Goal: Task Accomplishment & Management: Manage account settings

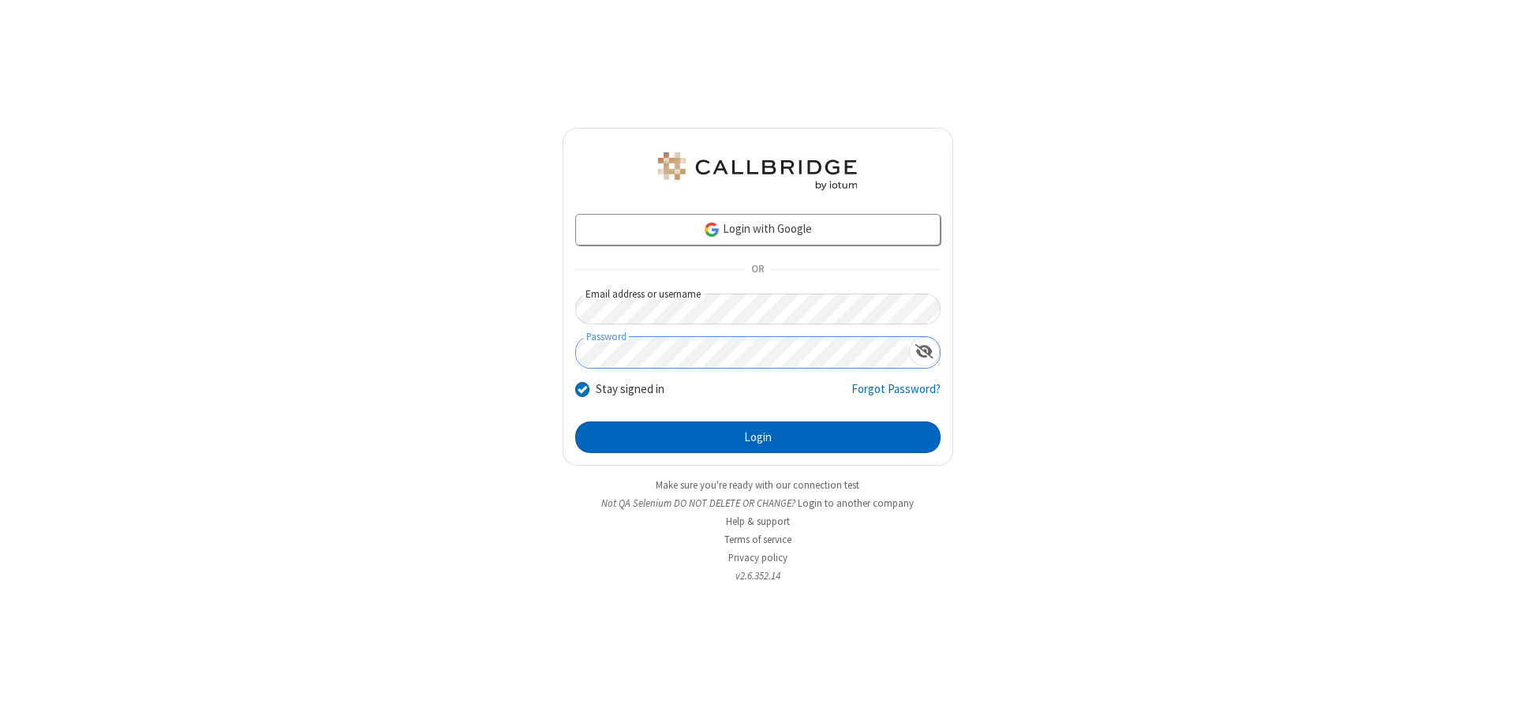
click at [757, 437] on button "Login" at bounding box center [757, 437] width 365 height 32
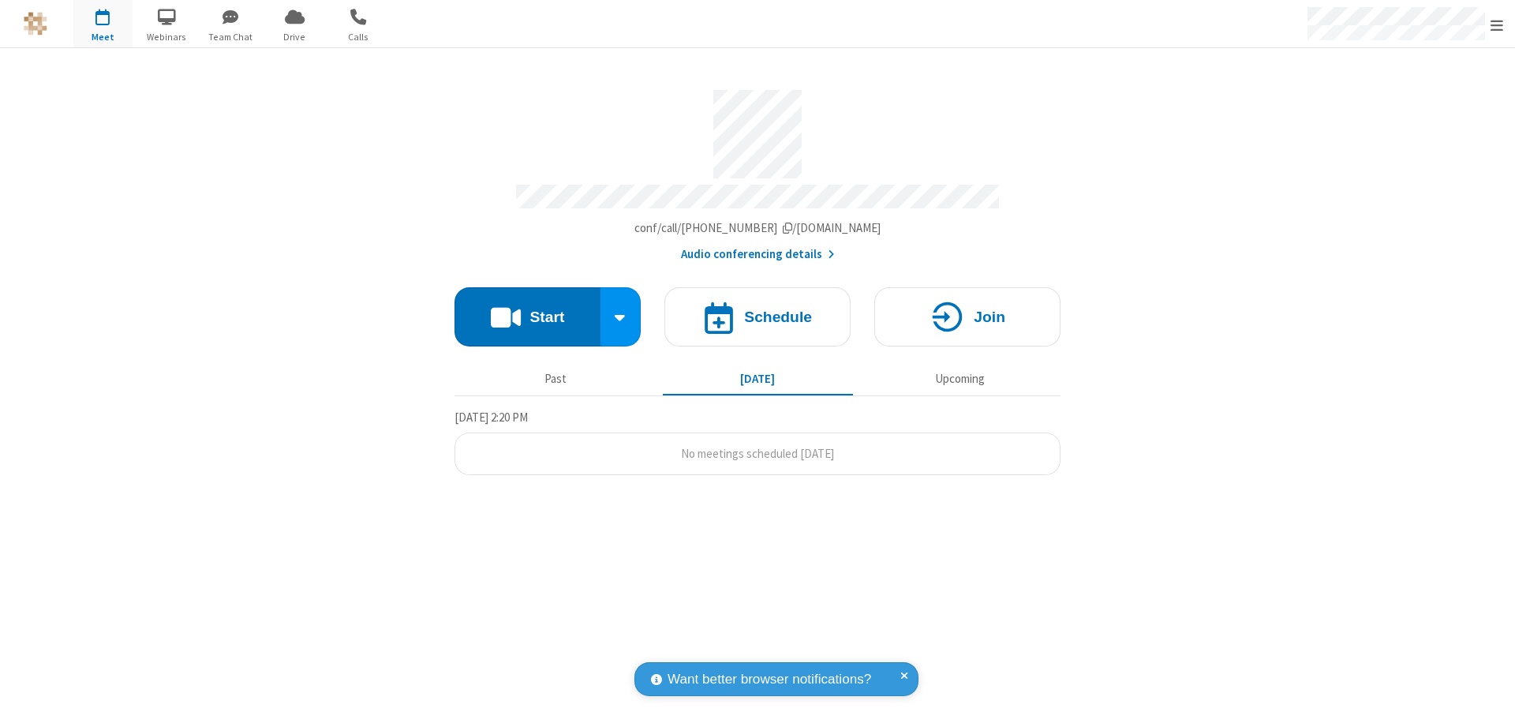
click at [1497, 24] on span "Open menu" at bounding box center [1496, 25] width 13 height 16
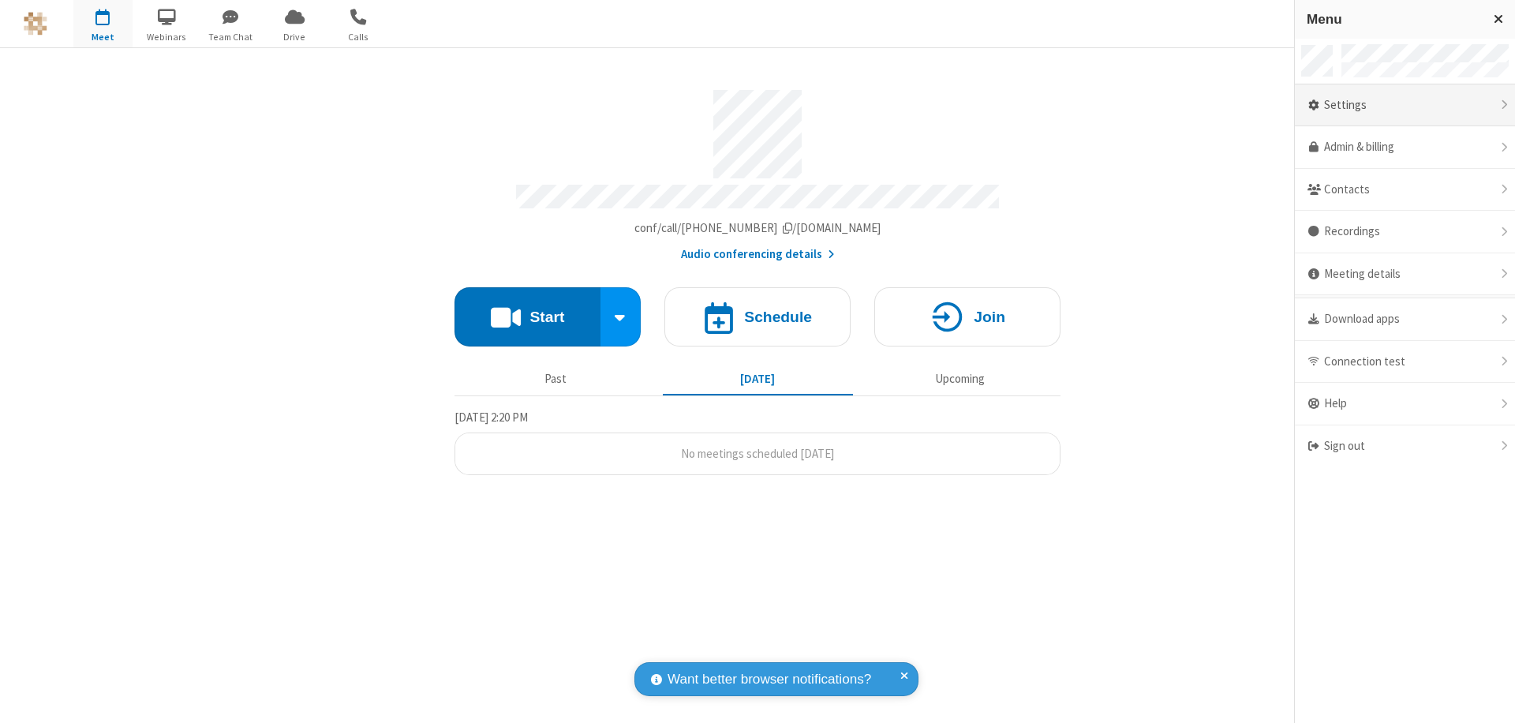
click at [1404, 105] on div "Settings" at bounding box center [1405, 105] width 220 height 43
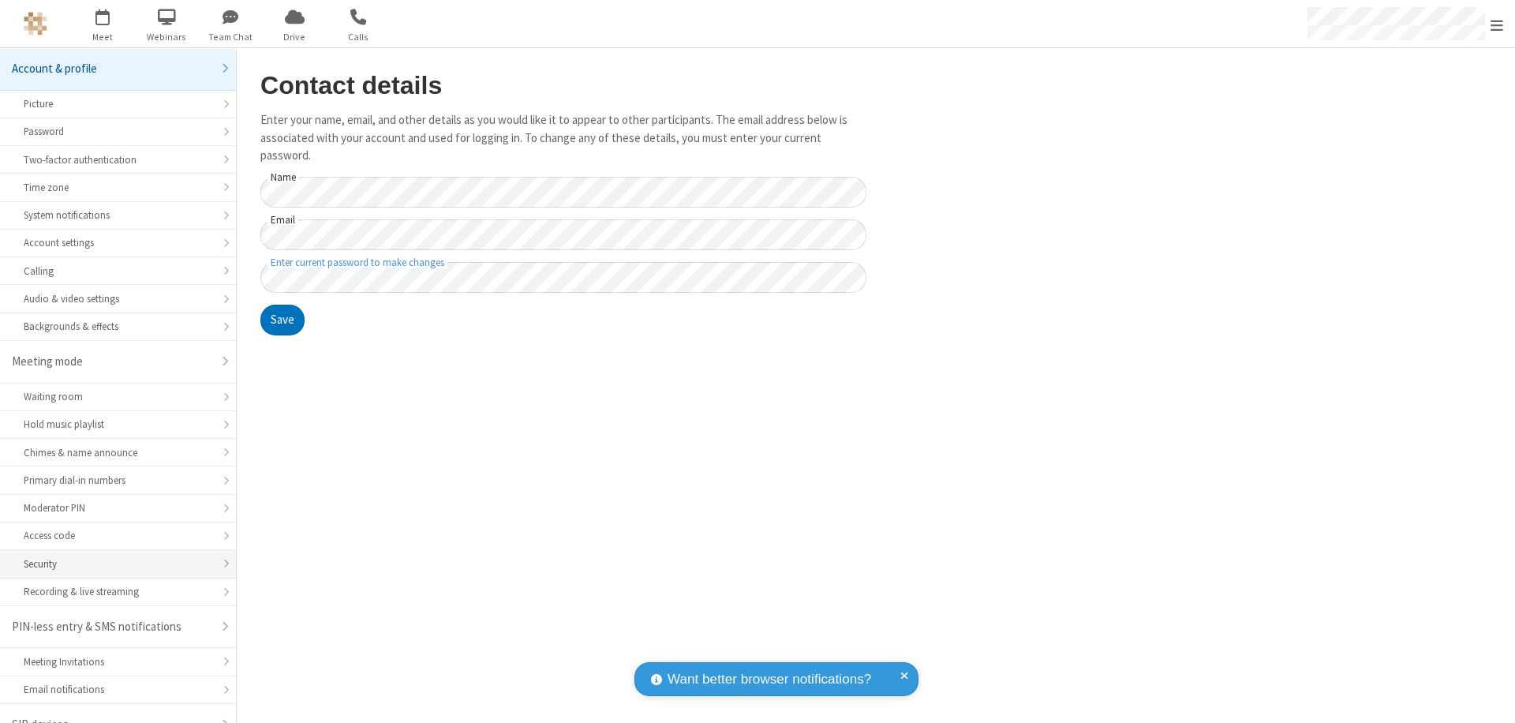
click at [112, 556] on div "Security" at bounding box center [118, 563] width 189 height 15
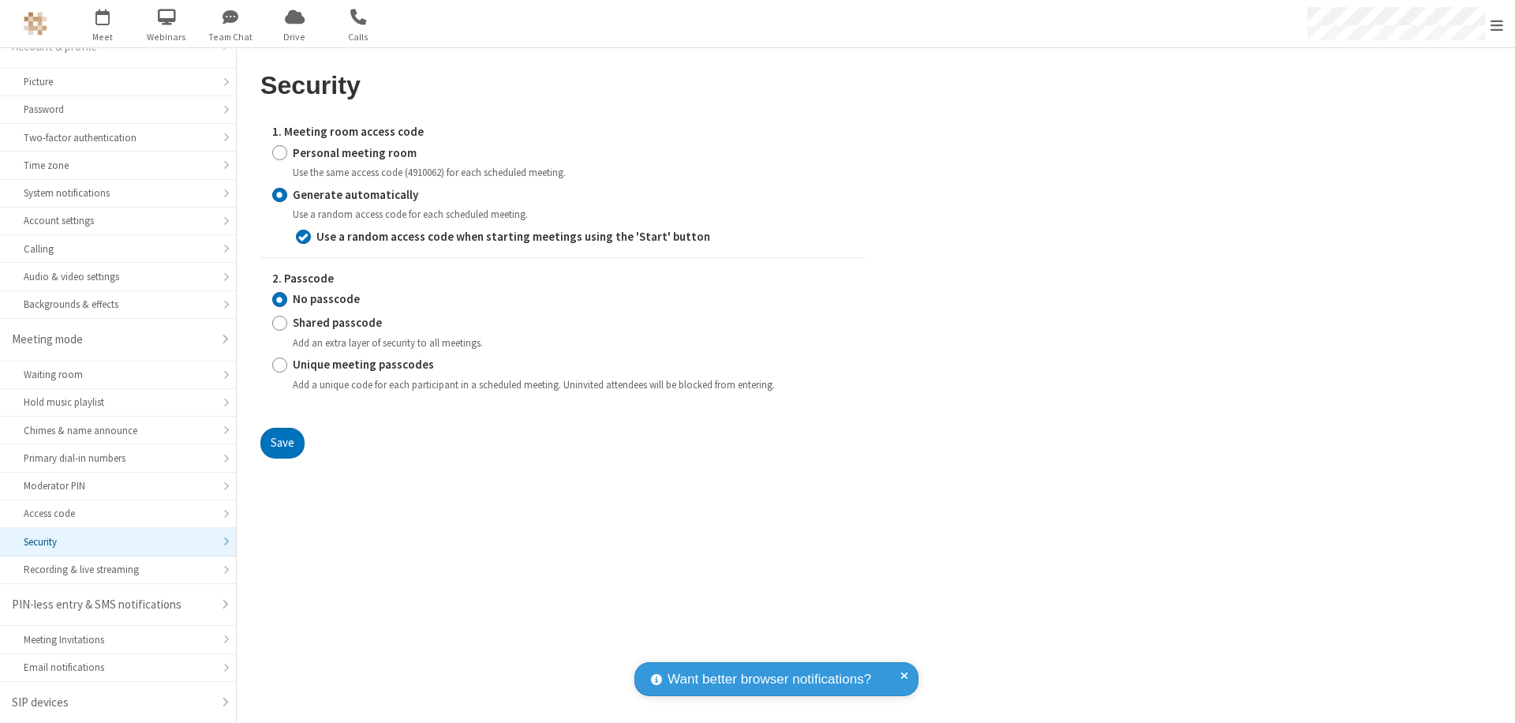
click at [279, 152] on input "Personal meeting room" at bounding box center [279, 152] width 15 height 17
radio input "true"
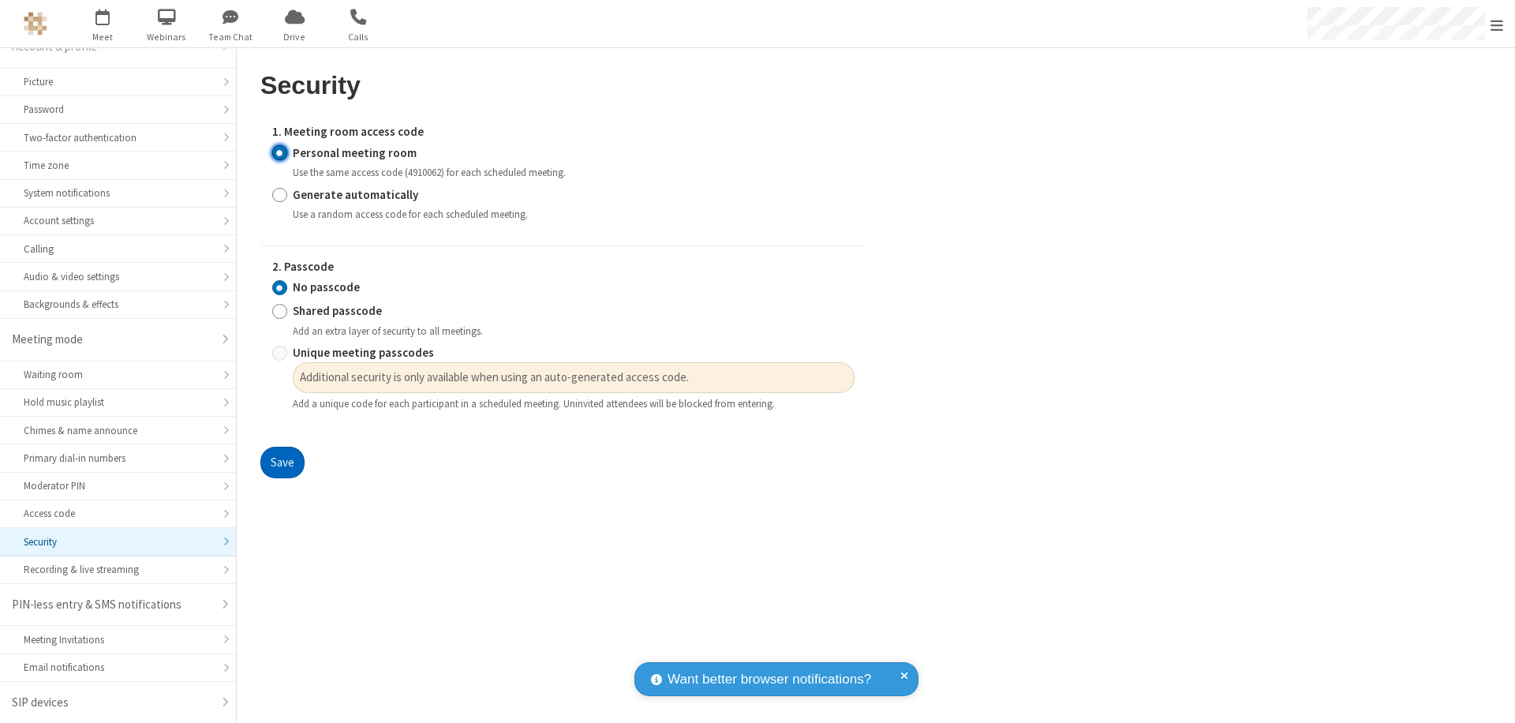
click at [282, 462] on button "Save" at bounding box center [282, 463] width 44 height 32
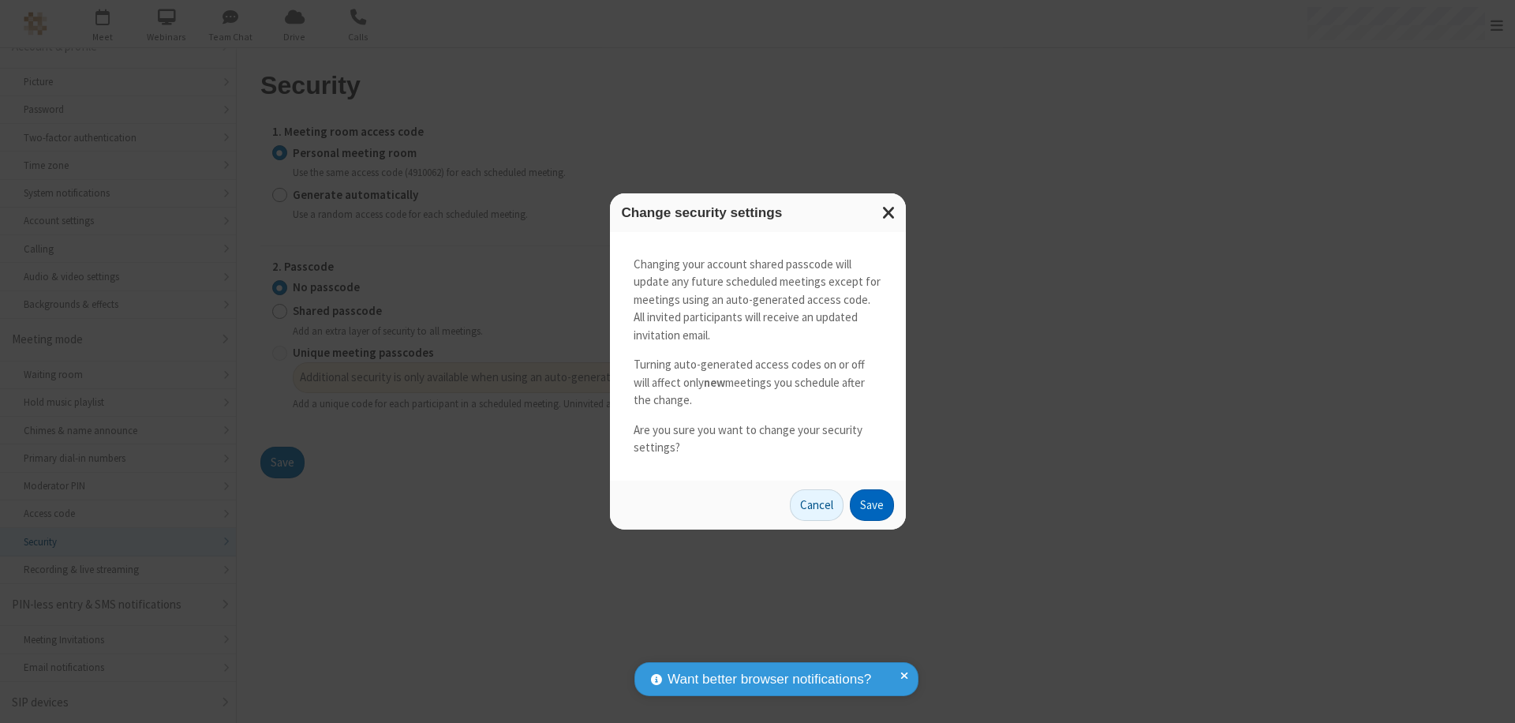
click at [871, 504] on button "Save" at bounding box center [872, 505] width 44 height 32
